Goal: Task Accomplishment & Management: Use online tool/utility

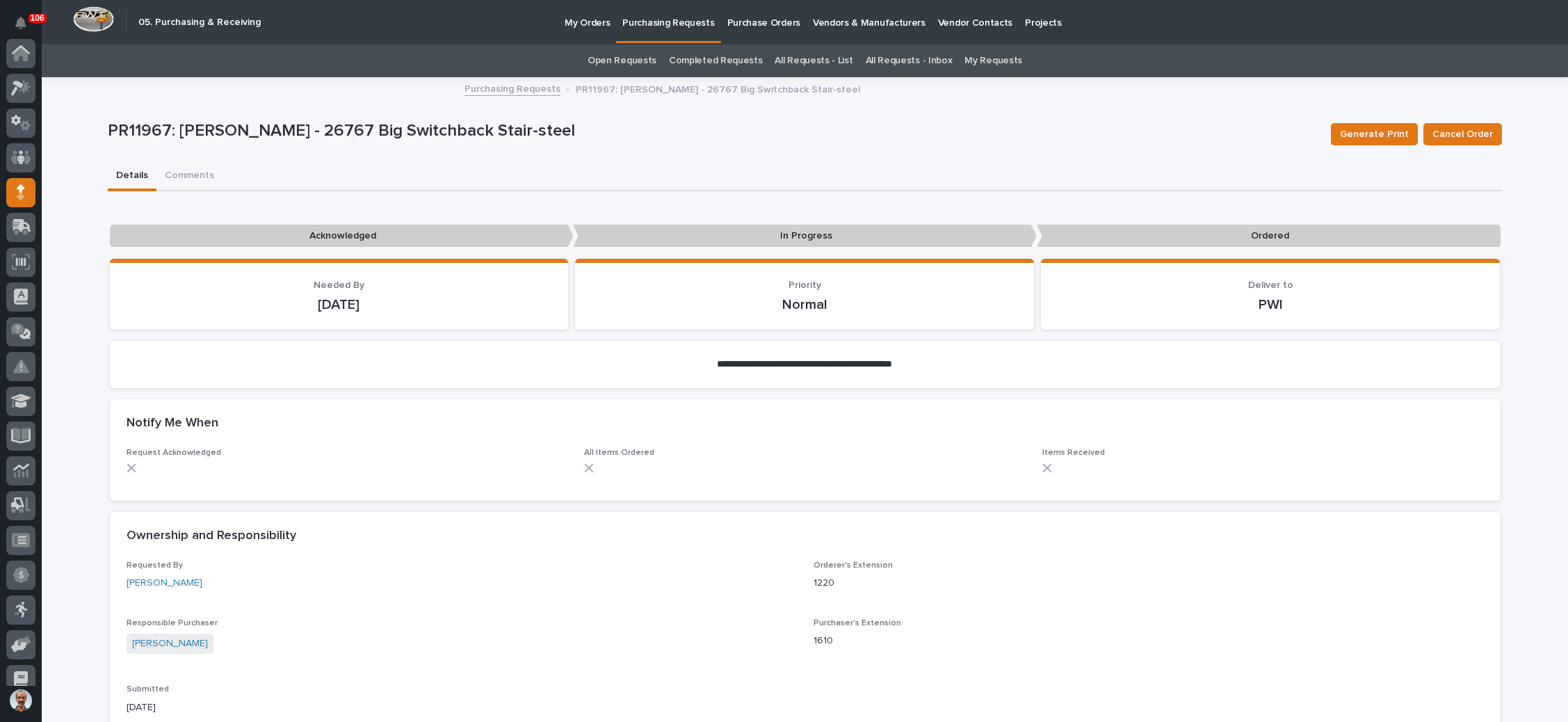
scroll to position [139, 0]
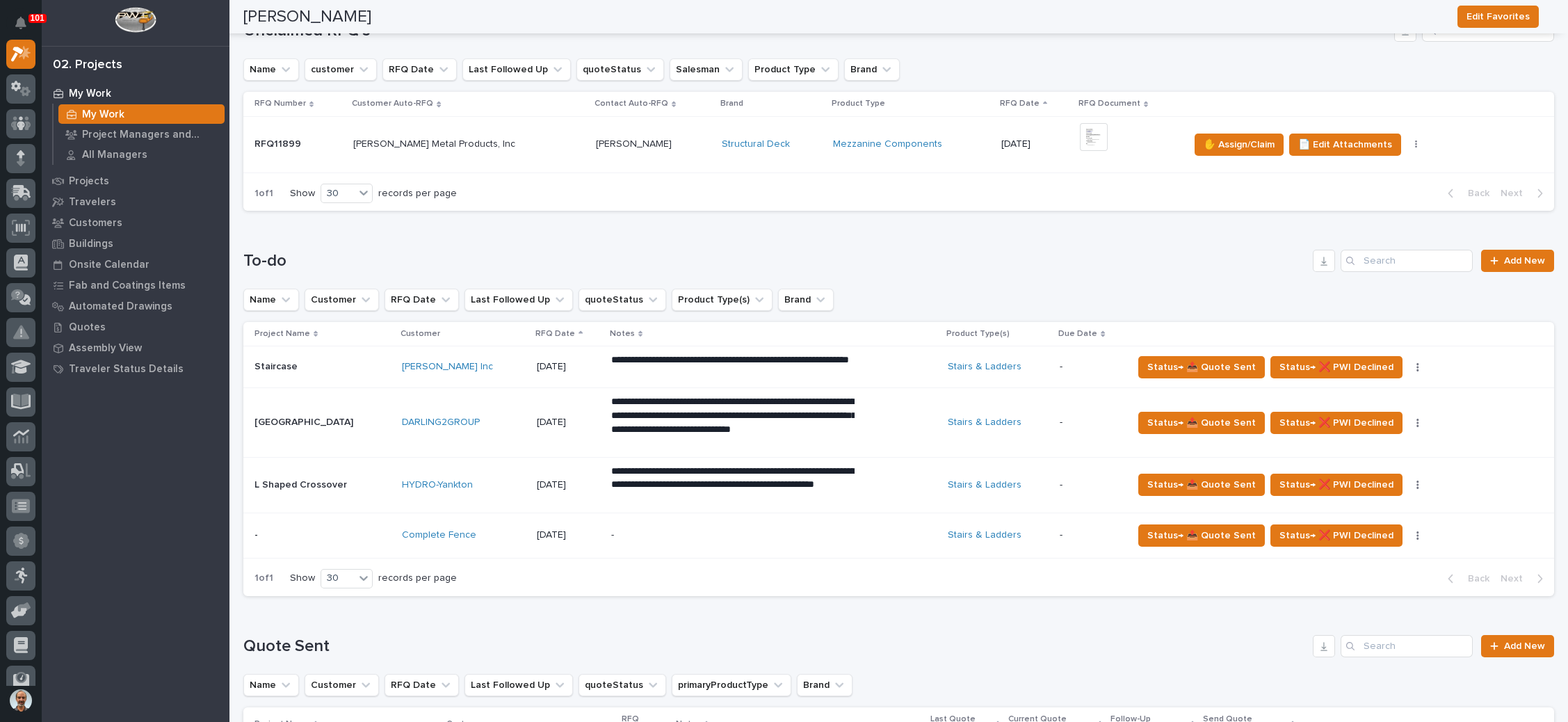
click at [749, 543] on div "-" at bounding box center [733, 535] width 243 height 31
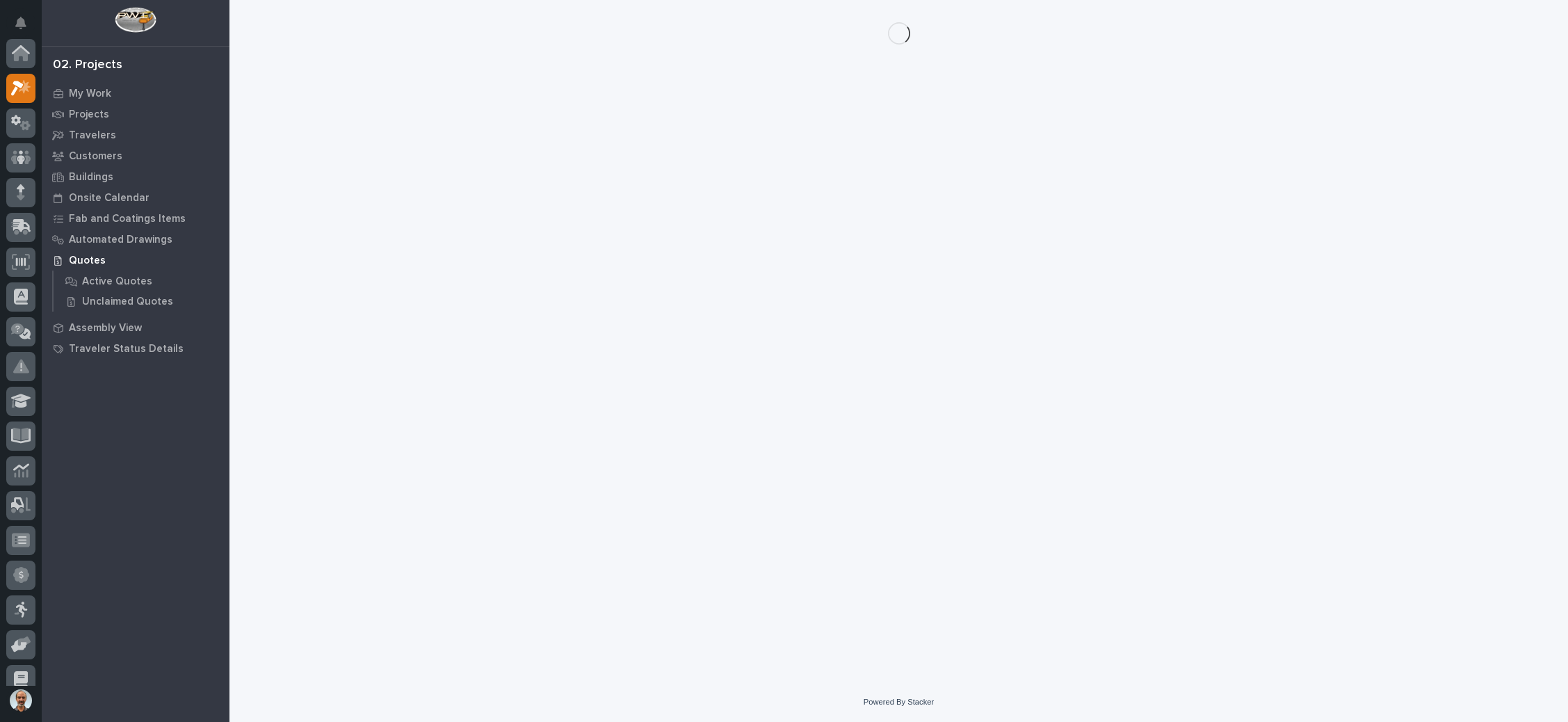
scroll to position [34, 0]
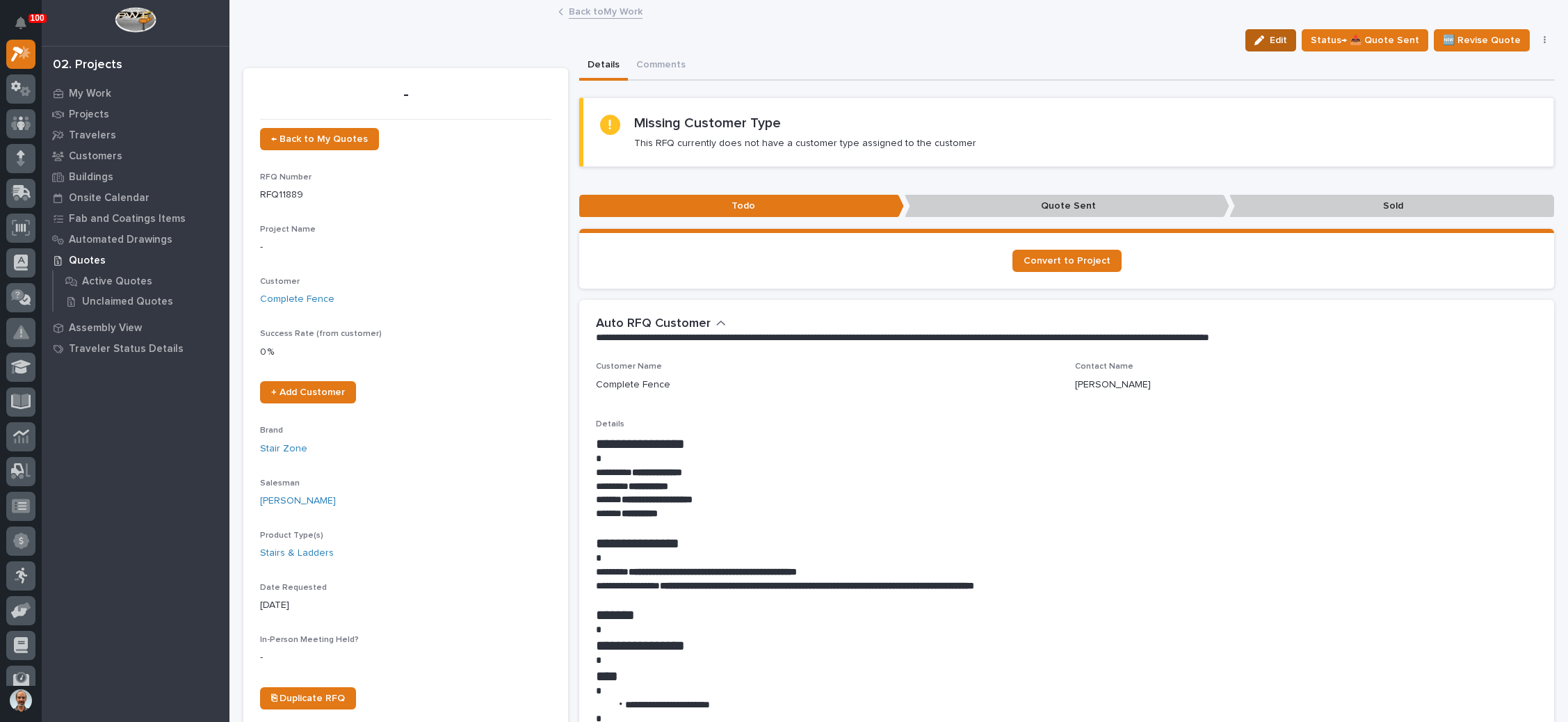
click at [1261, 34] on button "Edit" at bounding box center [1271, 40] width 51 height 23
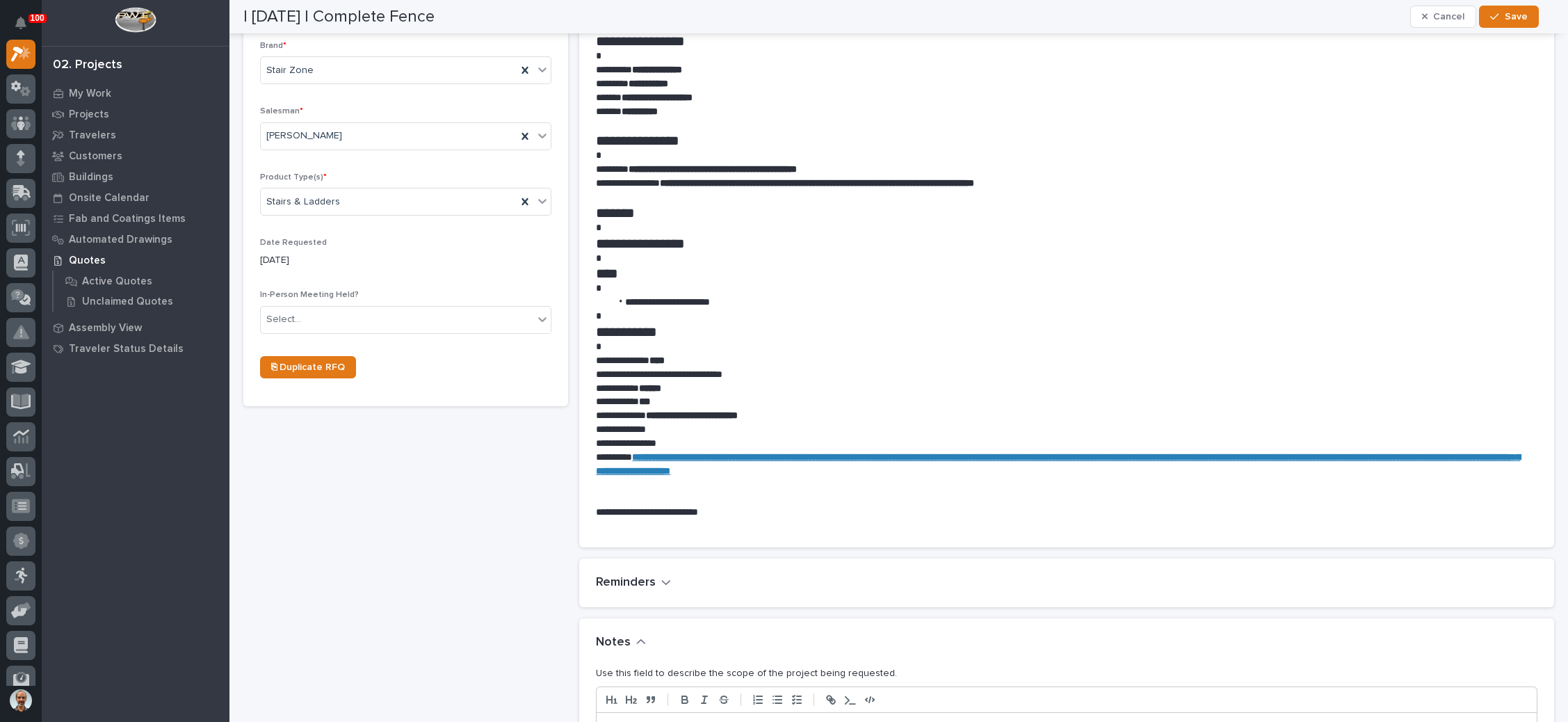
scroll to position [626, 0]
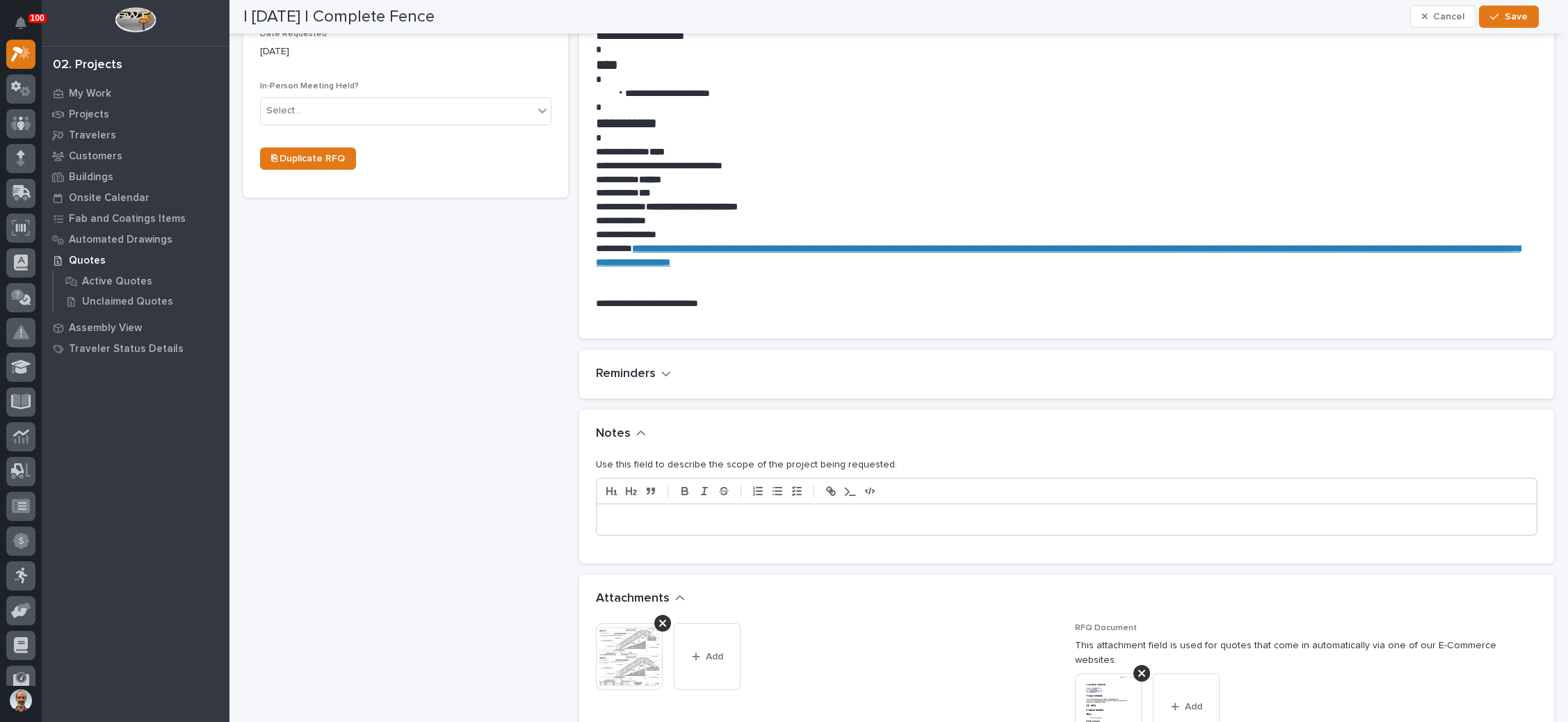
click at [647, 513] on p at bounding box center [1066, 520] width 920 height 14
drag, startPoint x: 1511, startPoint y: 16, endPoint x: 1503, endPoint y: 41, distance: 26.2
click at [1511, 16] on span "Save" at bounding box center [1516, 16] width 23 height 12
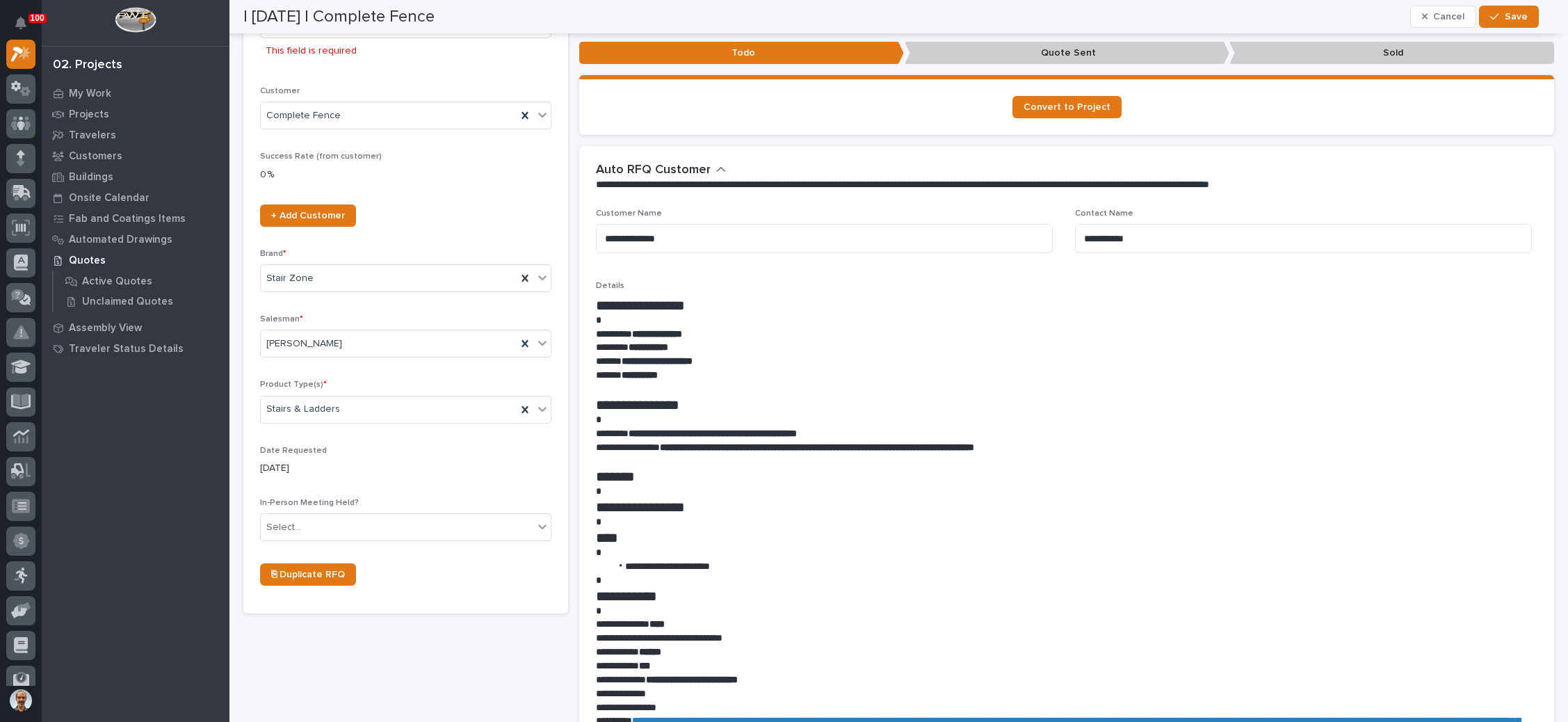
scroll to position [271, 0]
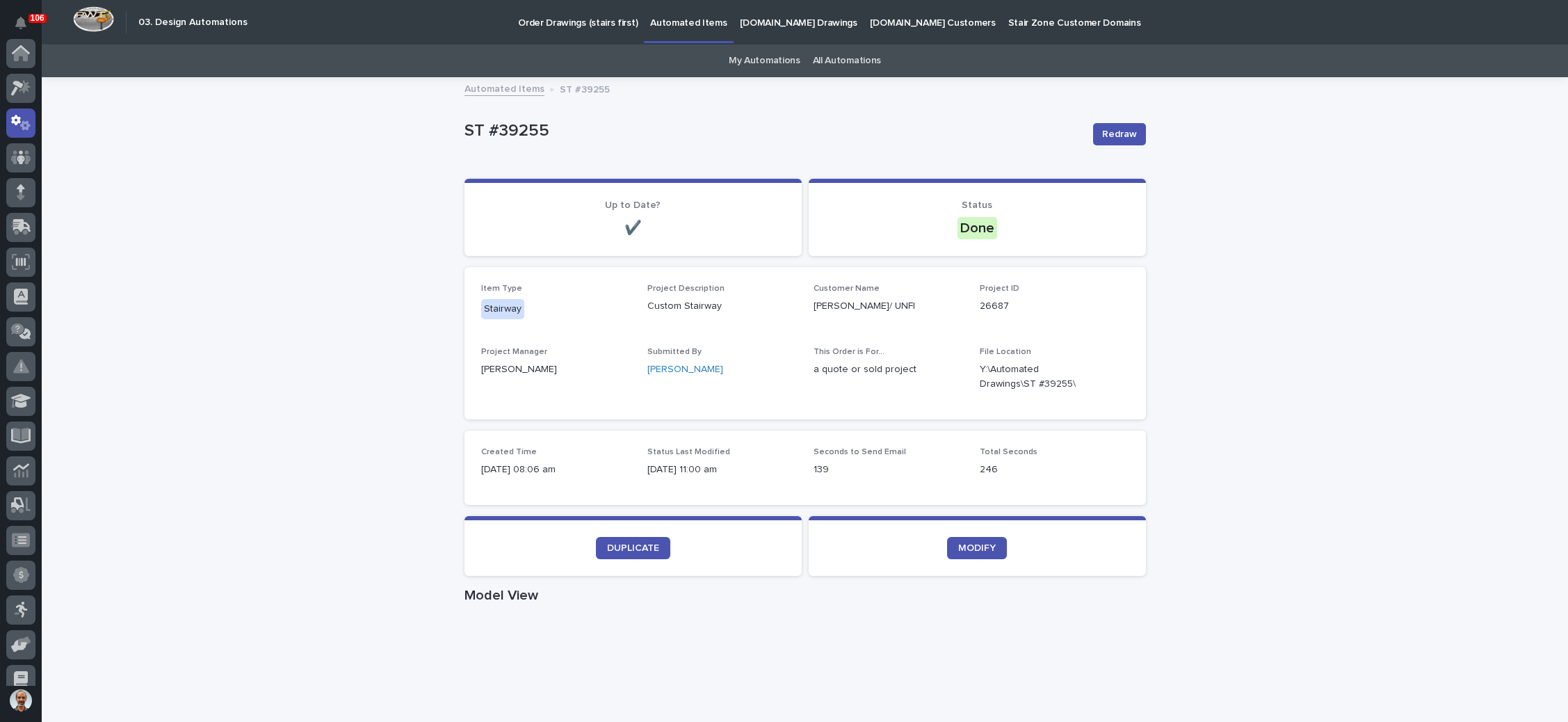
scroll to position [69, 0]
click at [594, 16] on p "Order Drawings (stairs first)" at bounding box center [577, 14] width 119 height 29
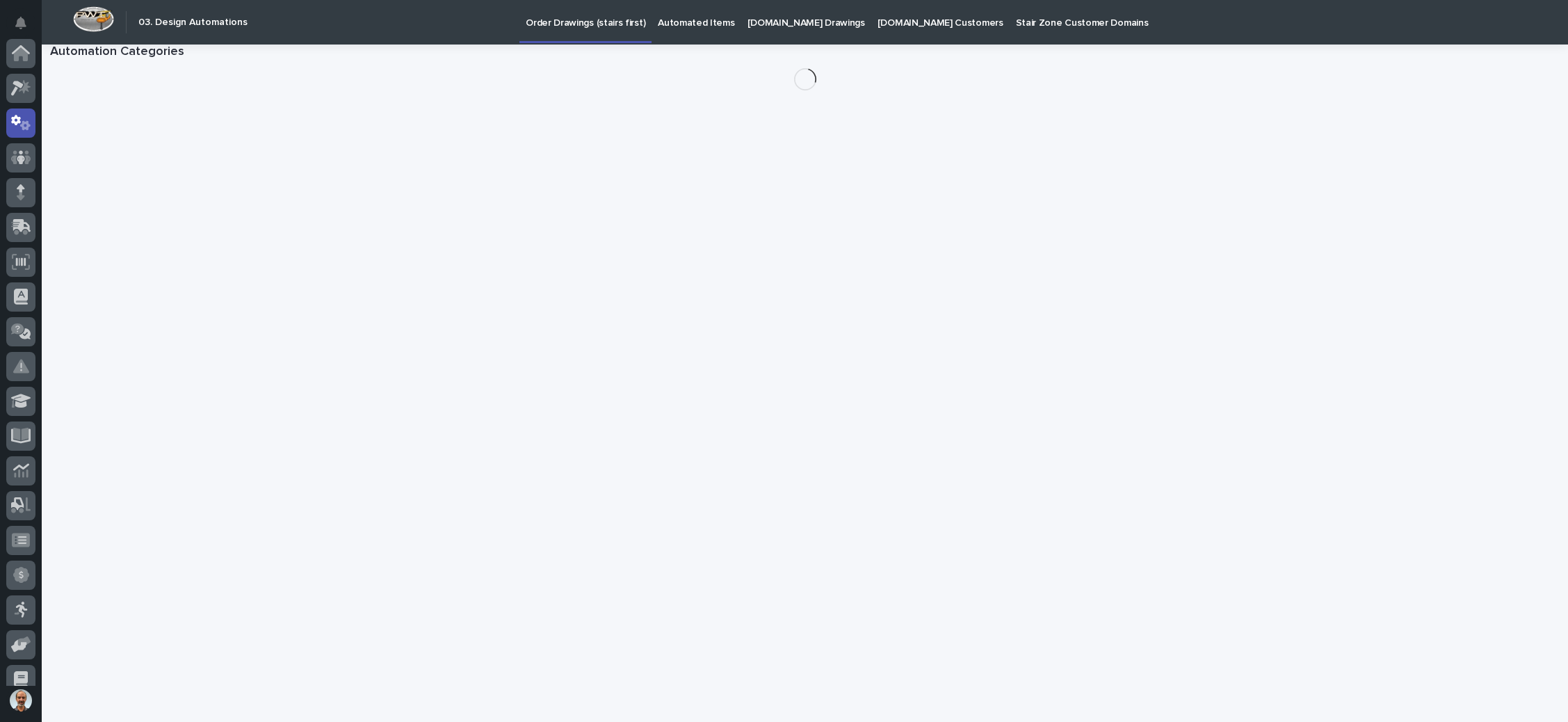
scroll to position [69, 0]
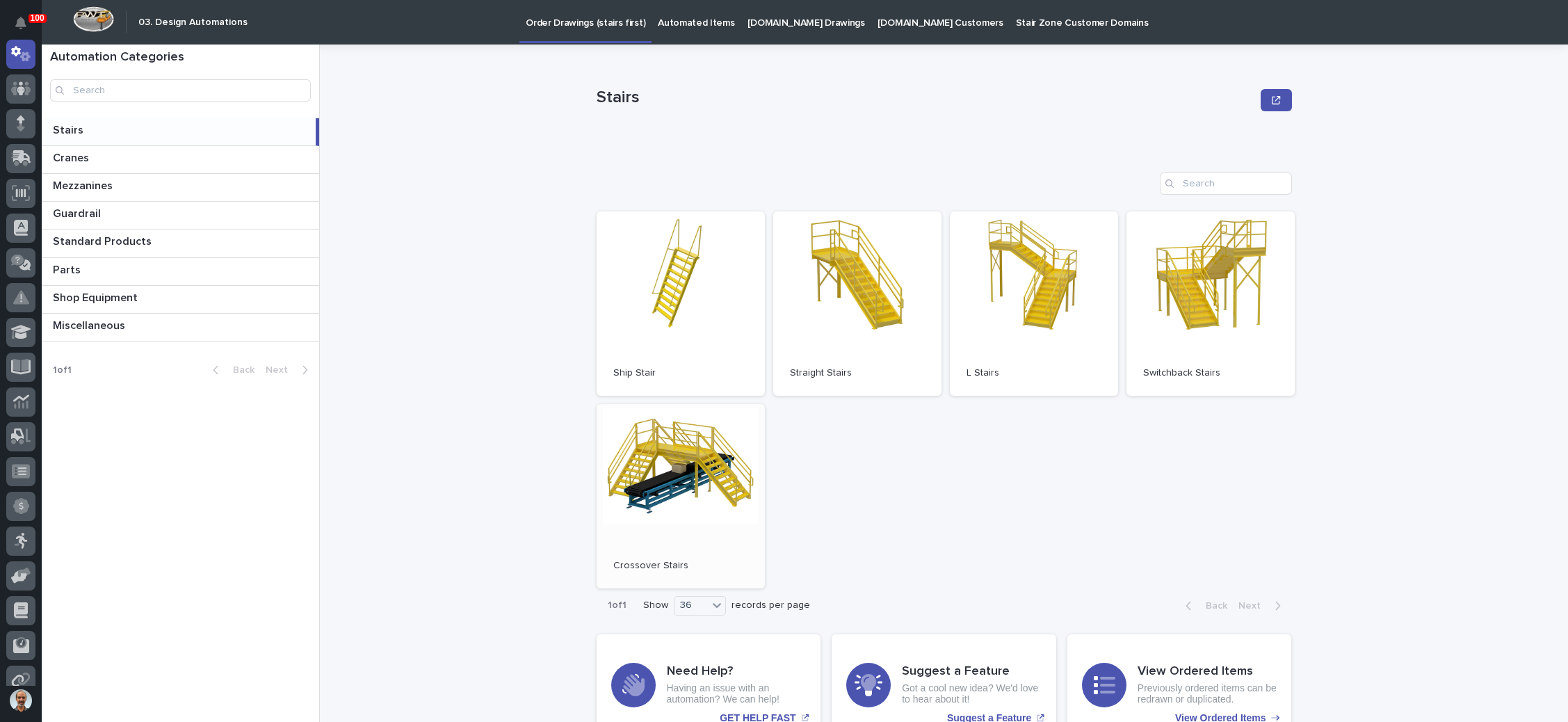
click at [685, 471] on link "Open" at bounding box center [681, 496] width 169 height 184
